Goal: Use online tool/utility

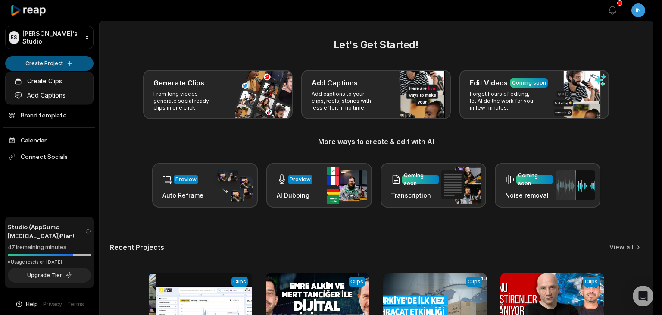
click at [57, 67] on html "ES [PERSON_NAME]'s Studio Create Project Home Projects Brand template Calendar …" at bounding box center [331, 157] width 662 height 315
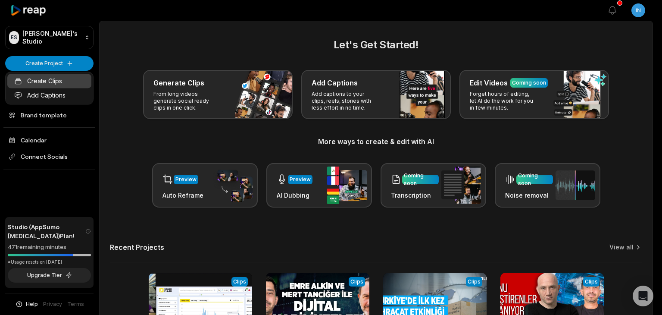
click at [59, 87] on link "Create Clips" at bounding box center [49, 81] width 84 height 14
